Goal: Ask a question

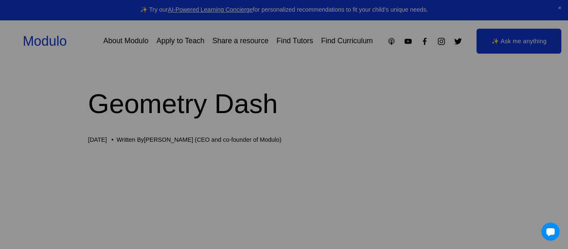
click at [544, 40] on div at bounding box center [284, 124] width 568 height 249
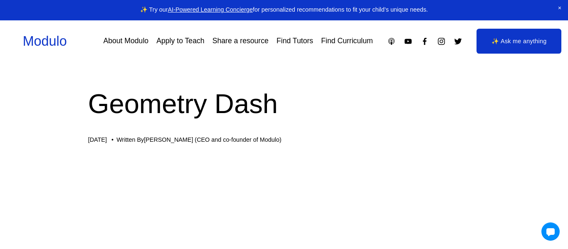
click at [531, 37] on link "✨ Ask me anything" at bounding box center [518, 41] width 85 height 25
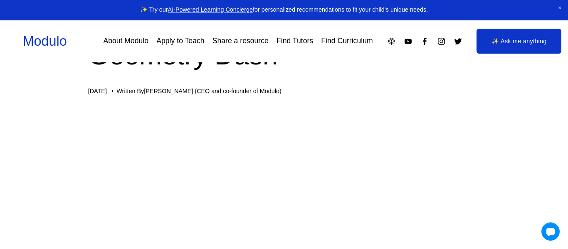
scroll to position [65, 0]
